Goal: Information Seeking & Learning: Check status

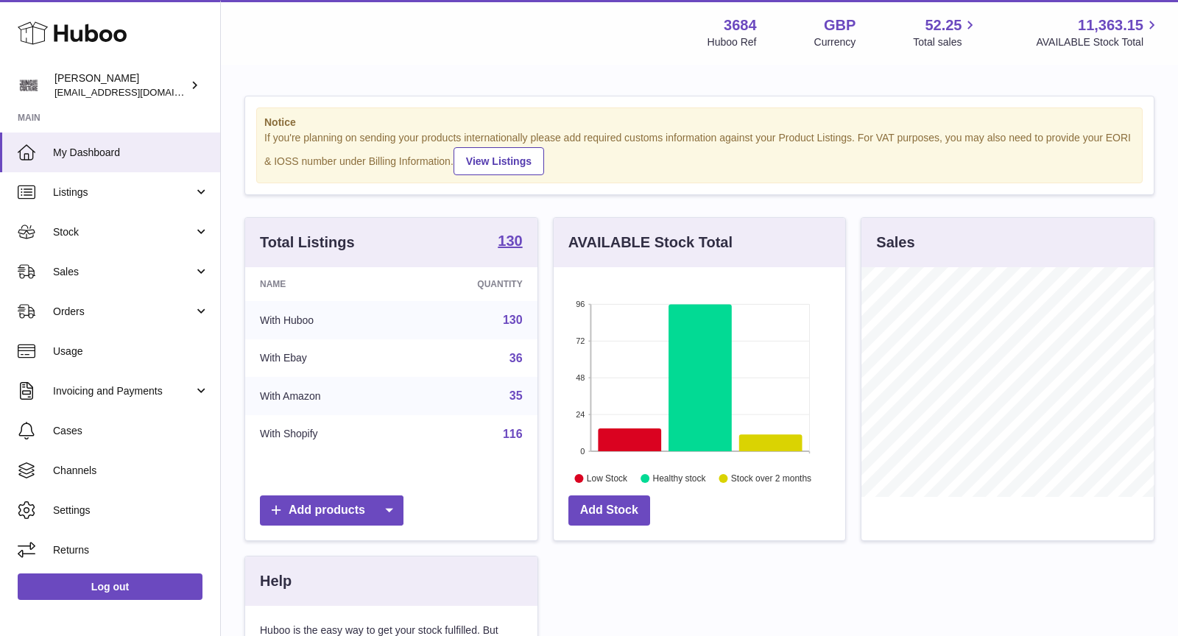
scroll to position [229, 292]
click at [91, 272] on span "Sales" at bounding box center [123, 272] width 141 height 14
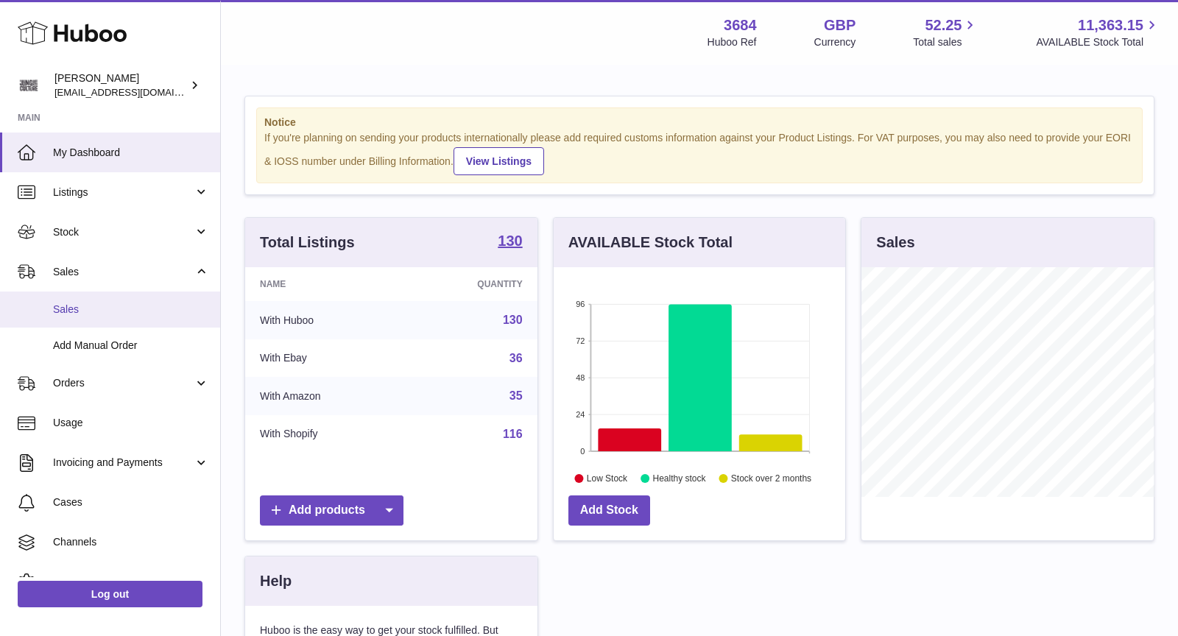
click at [99, 309] on span "Sales" at bounding box center [131, 310] width 156 height 14
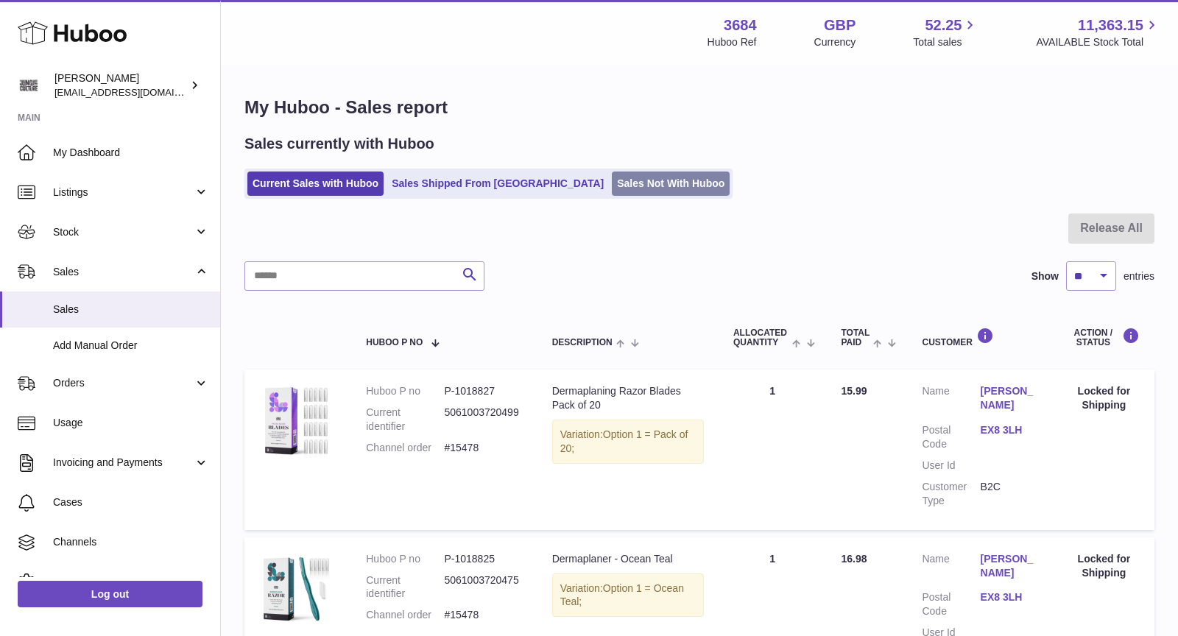
click at [612, 178] on link "Sales Not With Huboo" at bounding box center [671, 184] width 118 height 24
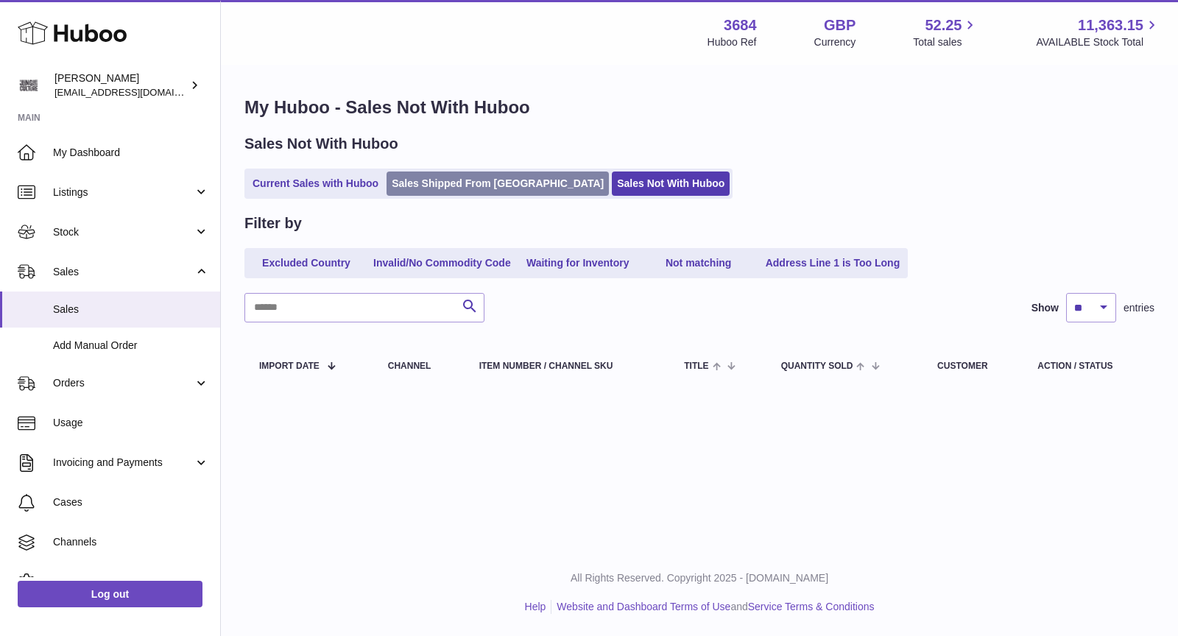
click at [466, 183] on link "Sales Shipped From [GEOGRAPHIC_DATA]" at bounding box center [498, 184] width 222 height 24
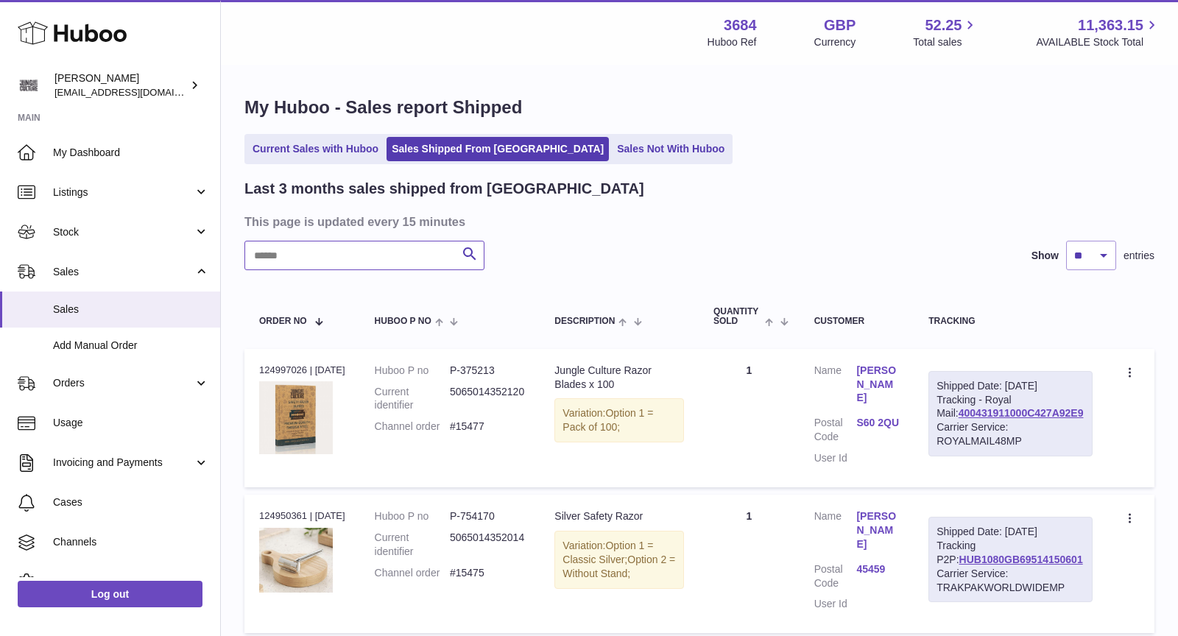
click at [336, 258] on input "text" at bounding box center [364, 255] width 240 height 29
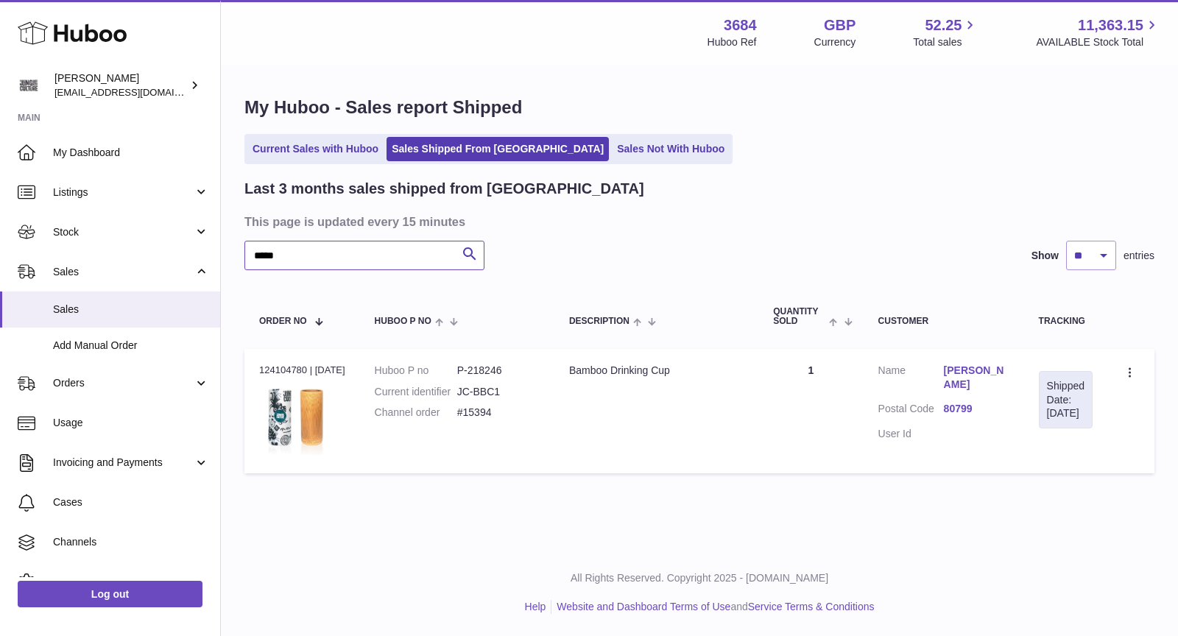
type input "*****"
click at [336, 153] on link "Current Sales with Huboo" at bounding box center [315, 149] width 136 height 24
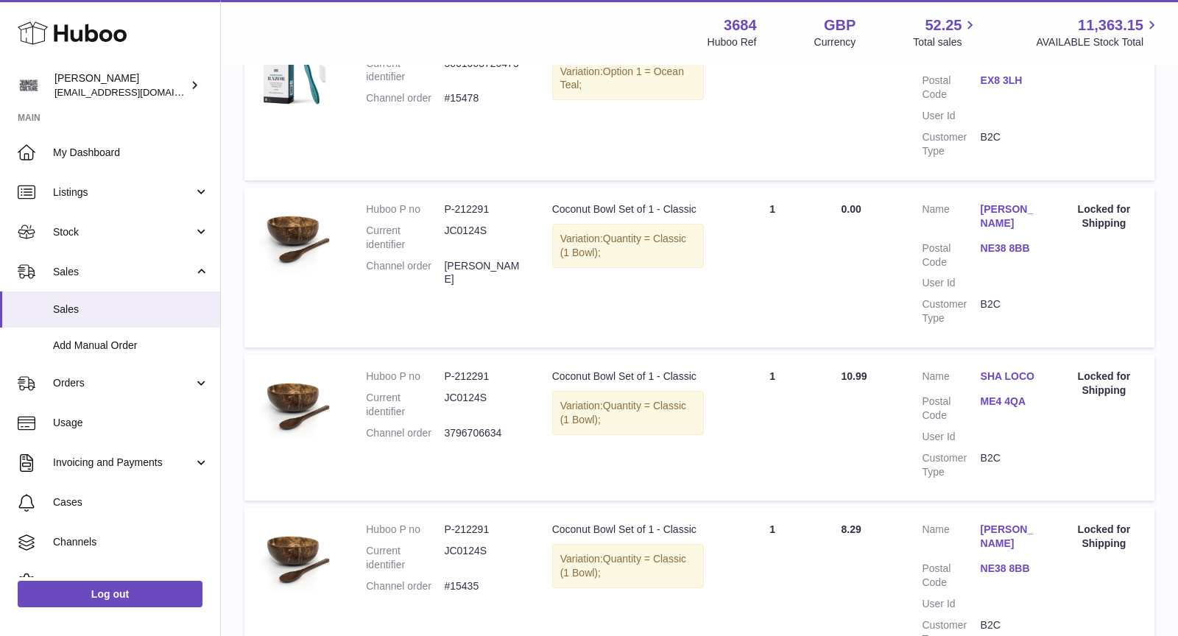
scroll to position [672, 0]
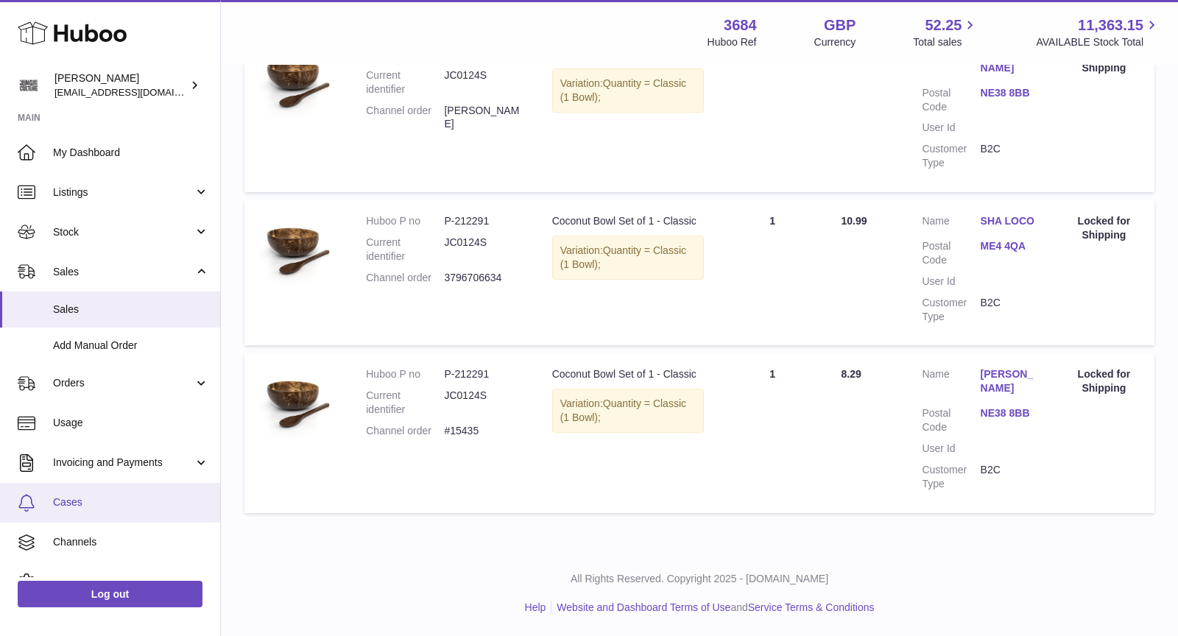
click at [92, 512] on link "Cases" at bounding box center [110, 503] width 220 height 40
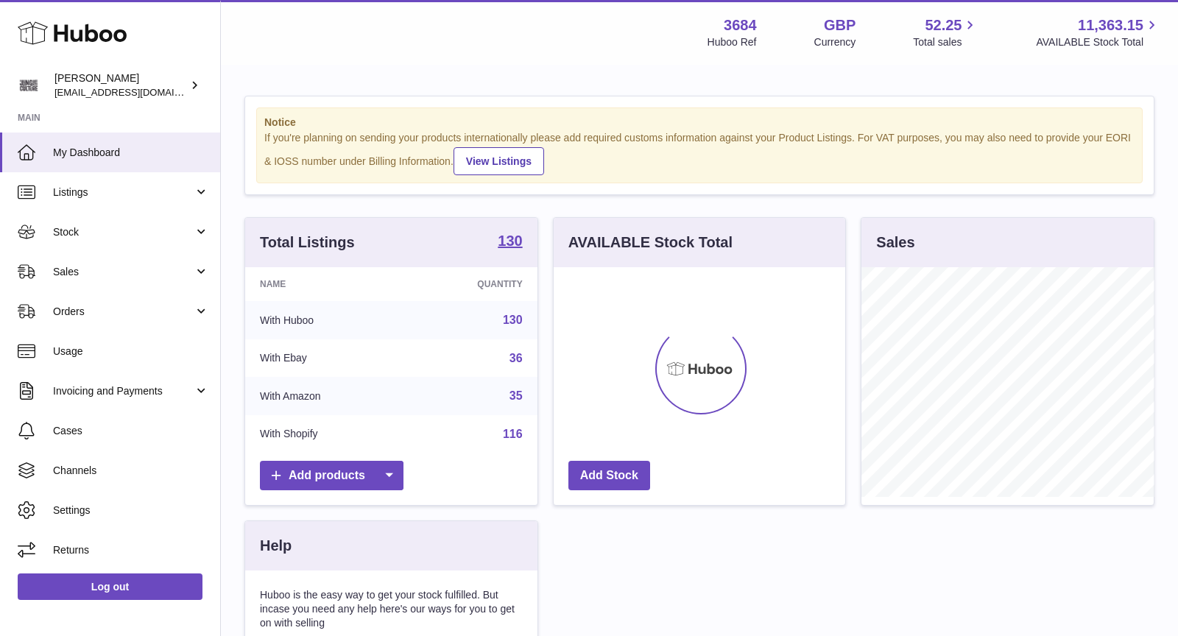
scroll to position [229, 292]
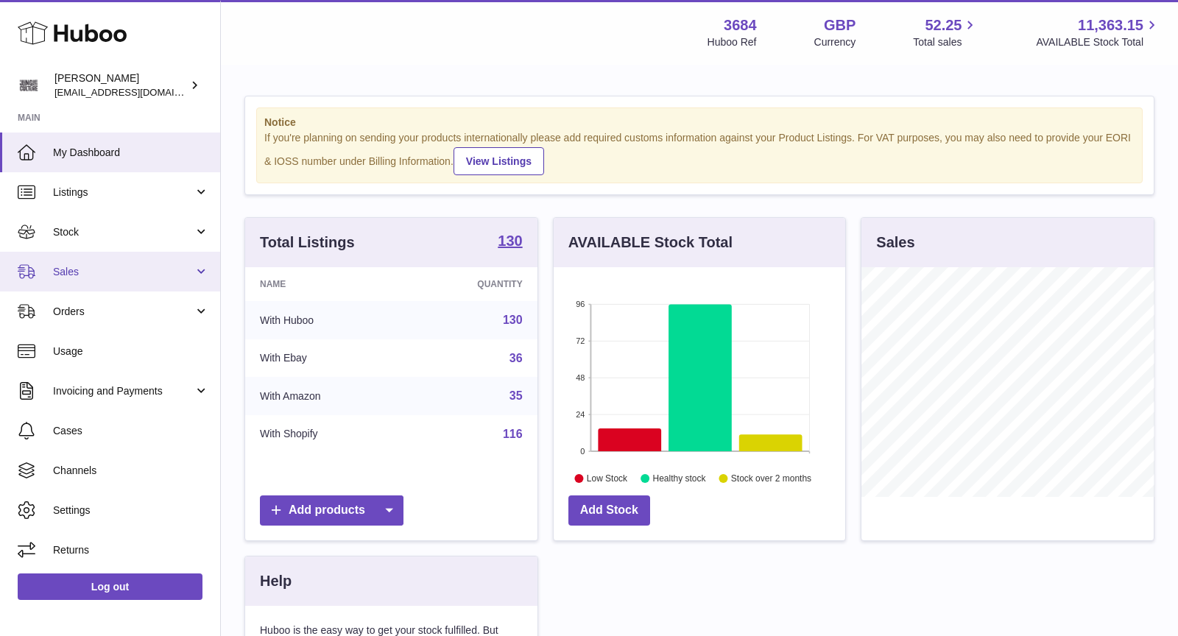
click at [136, 256] on link "Sales" at bounding box center [110, 272] width 220 height 40
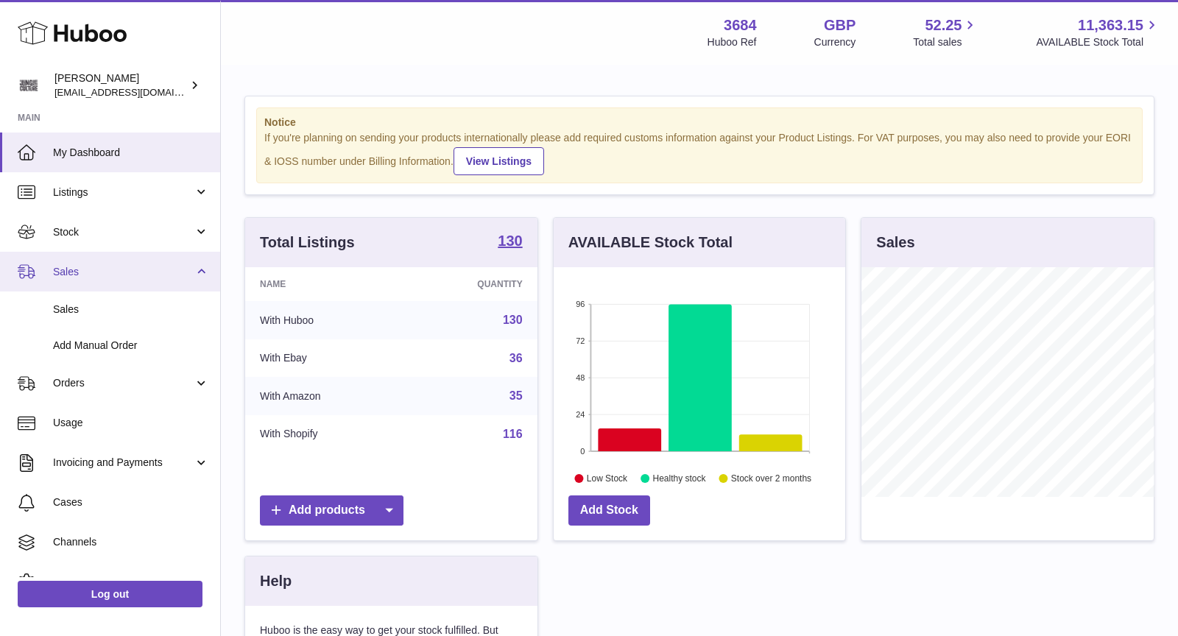
click at [129, 281] on link "Sales" at bounding box center [110, 272] width 220 height 40
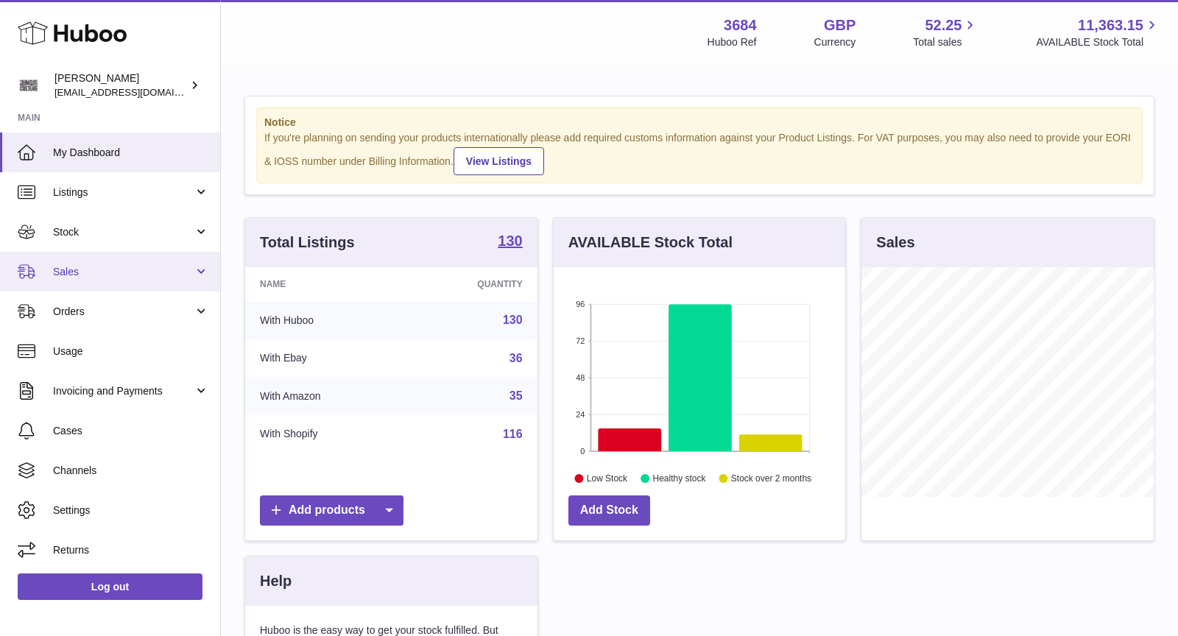
click at [129, 281] on link "Sales" at bounding box center [110, 272] width 220 height 40
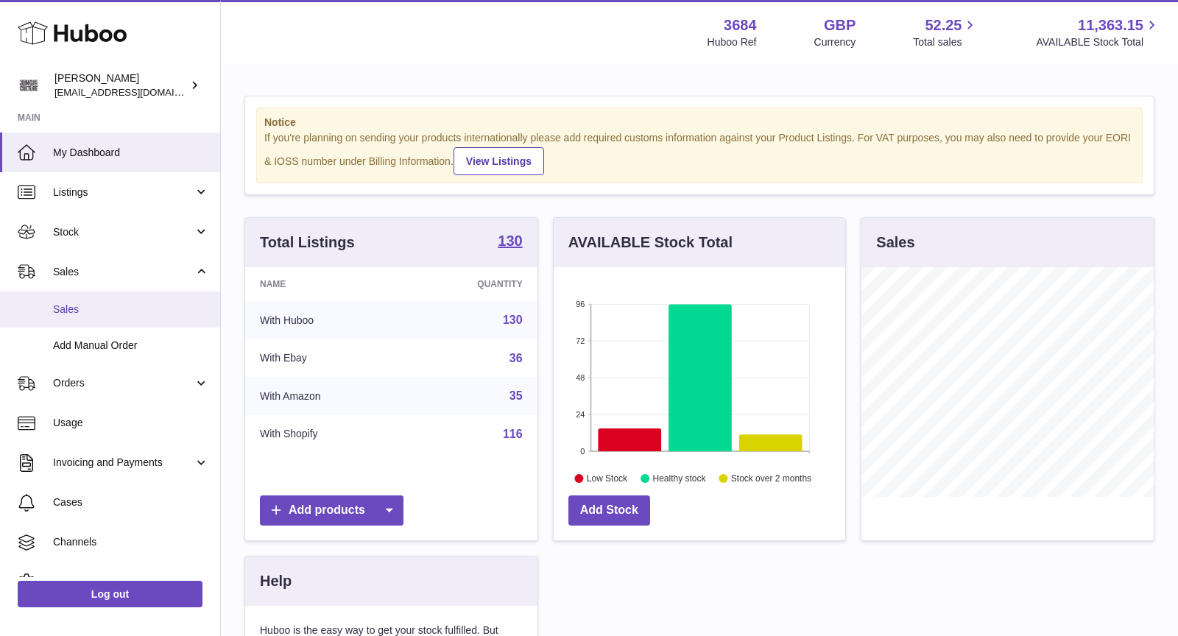
click at [127, 309] on span "Sales" at bounding box center [131, 310] width 156 height 14
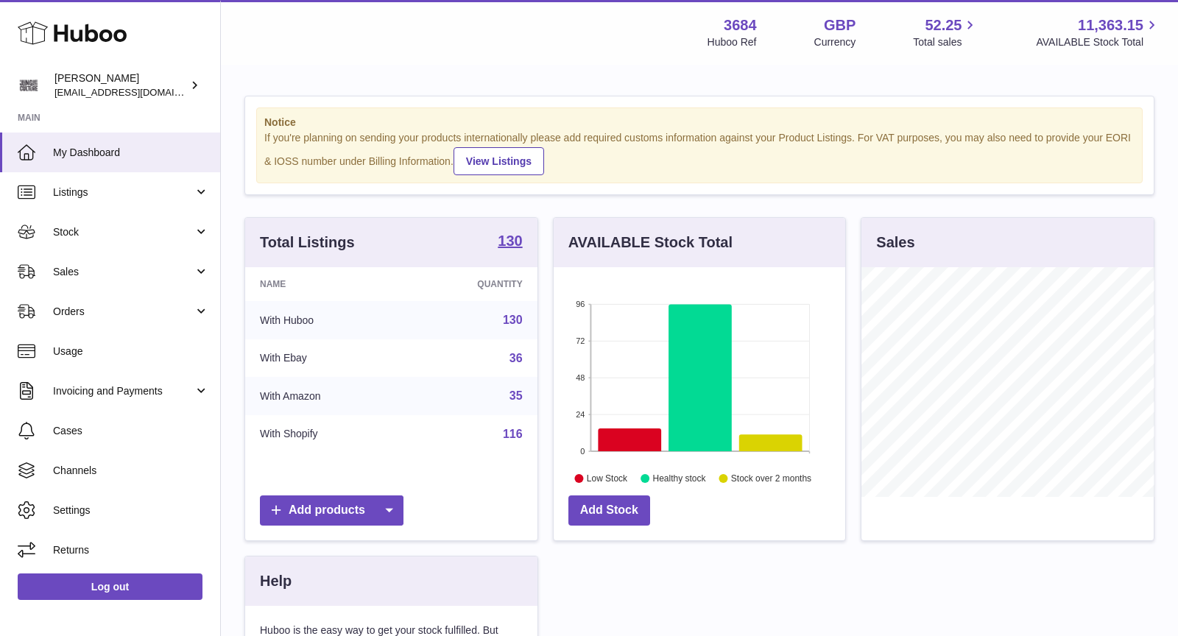
scroll to position [229, 292]
click at [141, 264] on link "Sales" at bounding box center [110, 272] width 220 height 40
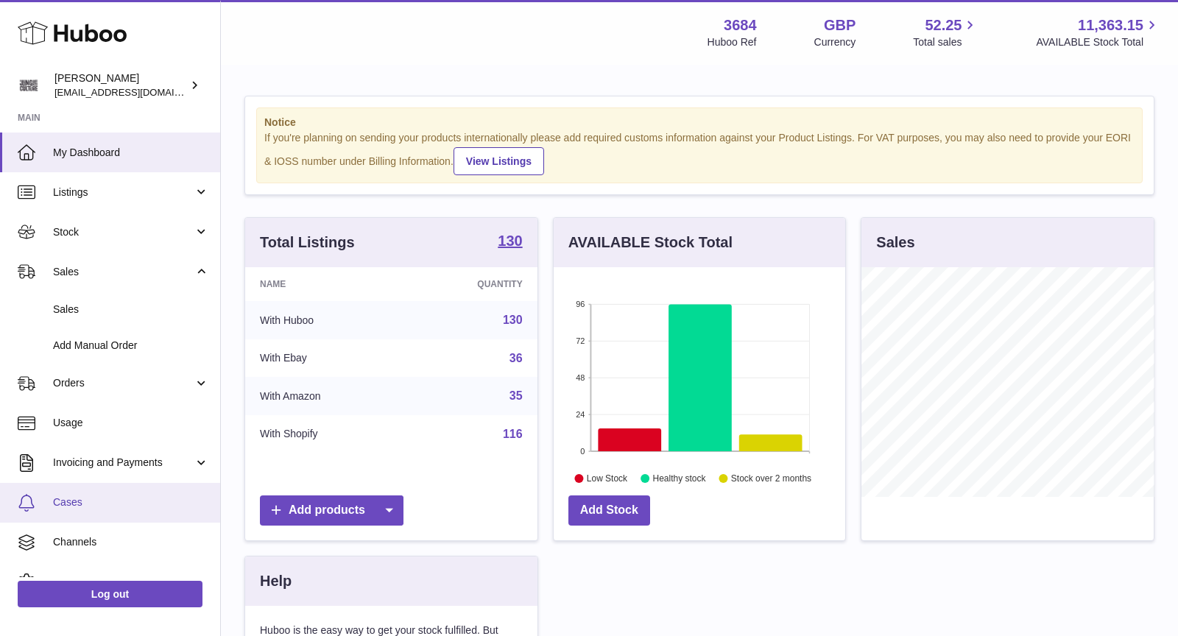
click at [126, 494] on link "Cases" at bounding box center [110, 503] width 220 height 40
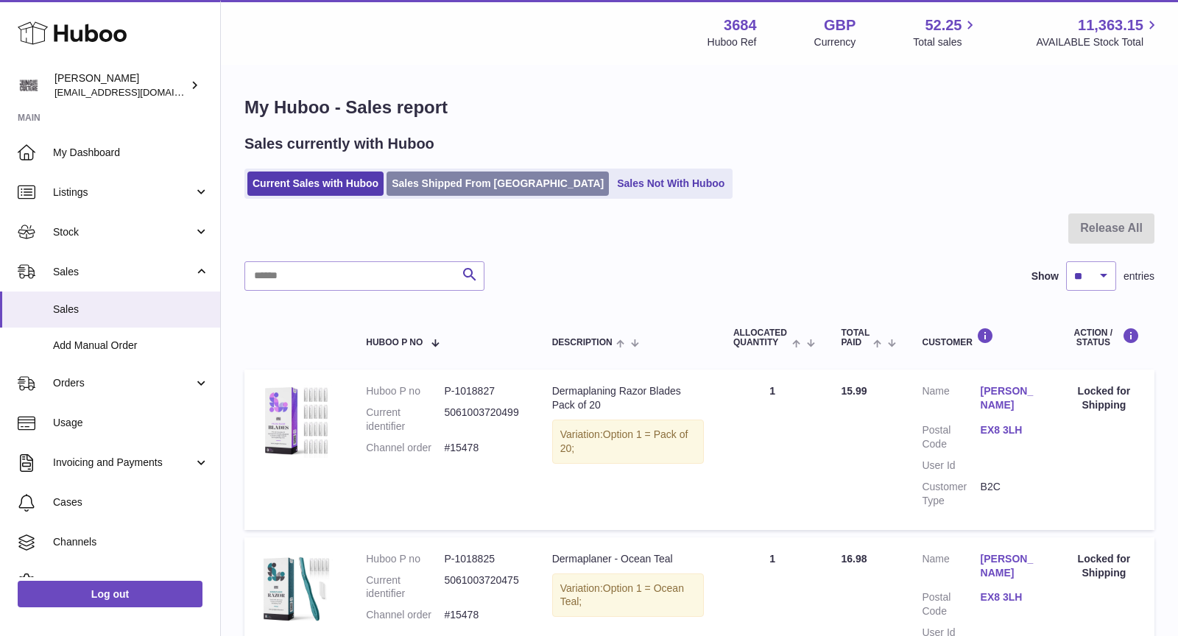
click at [478, 183] on link "Sales Shipped From [GEOGRAPHIC_DATA]" at bounding box center [498, 184] width 222 height 24
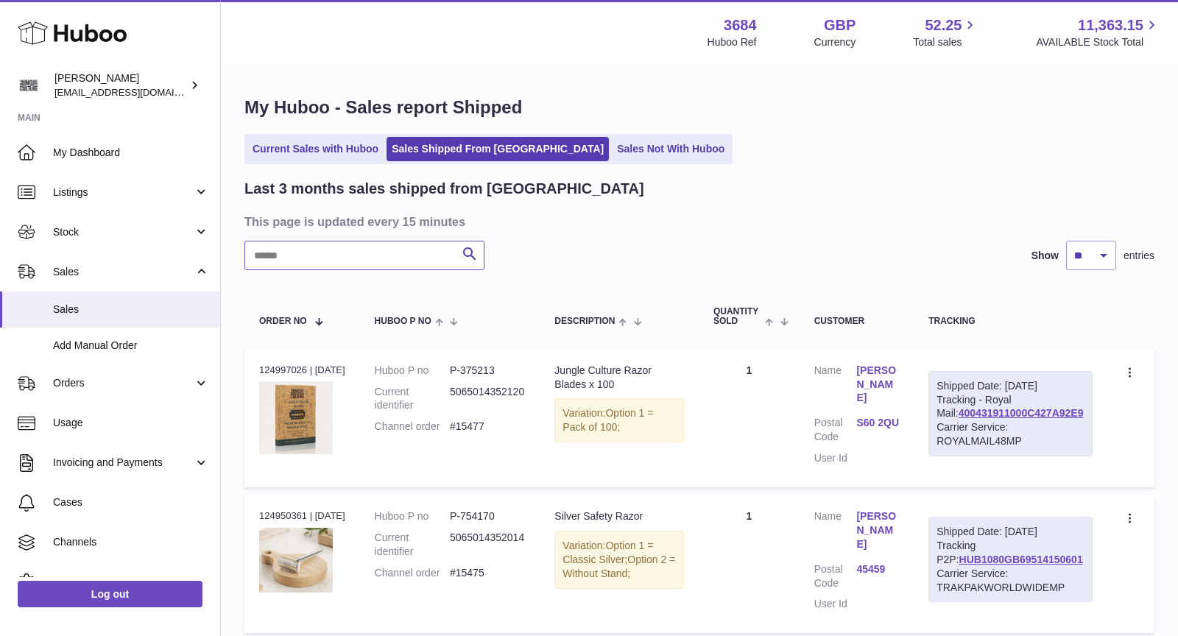
click at [331, 258] on input "text" at bounding box center [364, 255] width 240 height 29
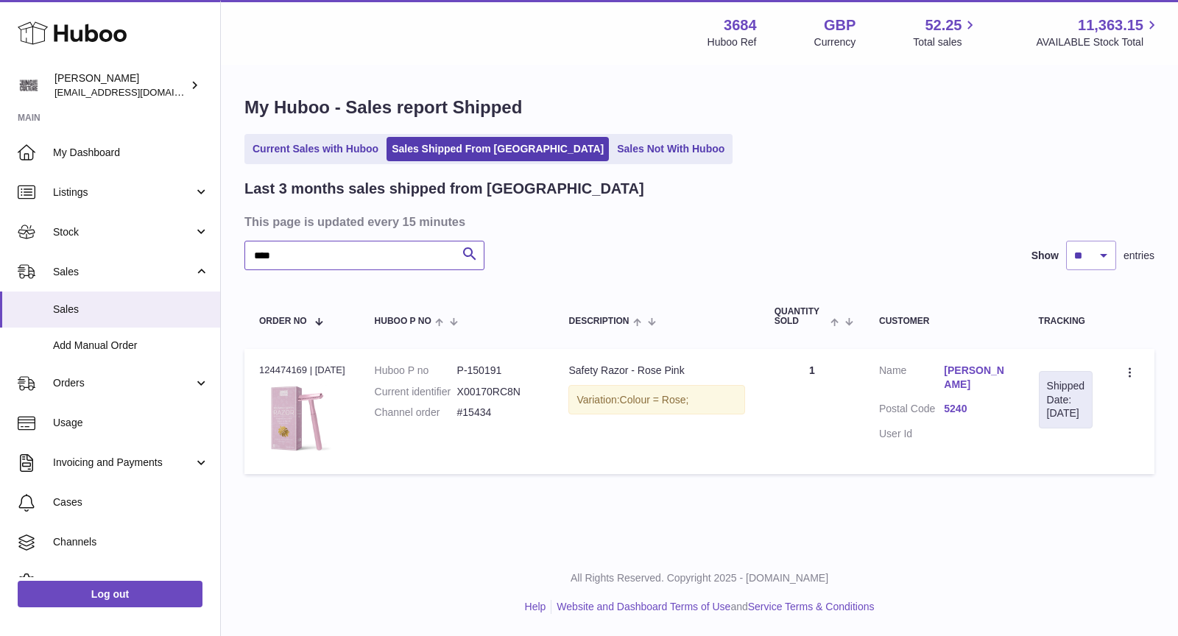
type input "****"
click at [612, 147] on link "Sales Not With Huboo" at bounding box center [671, 149] width 118 height 24
